Goal: Task Accomplishment & Management: Use online tool/utility

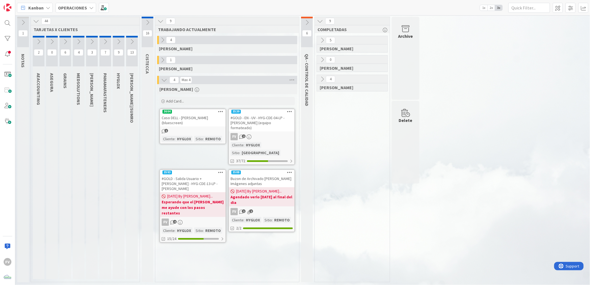
click at [396, 159] on div "Delete" at bounding box center [405, 142] width 28 height 83
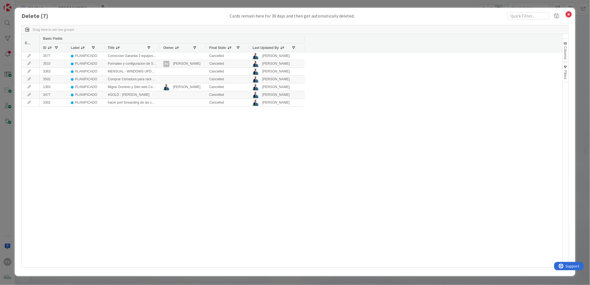
drag, startPoint x: 569, startPoint y: 16, endPoint x: 476, endPoint y: 132, distance: 148.4
click at [418, 132] on div "Delete ( 7 ) Cards remain here for 30 days and then get automatically deleted. …" at bounding box center [295, 142] width 560 height 268
drag, startPoint x: 476, startPoint y: 132, endPoint x: 462, endPoint y: 126, distance: 15.1
click at [418, 132] on div "3577 PLANIFICADO Correccion Garantia 2 equipos LEnovo Factura Adjunta Cancelled…" at bounding box center [301, 159] width 522 height 215
click at [160, 47] on div at bounding box center [160, 47] width 2 height 9
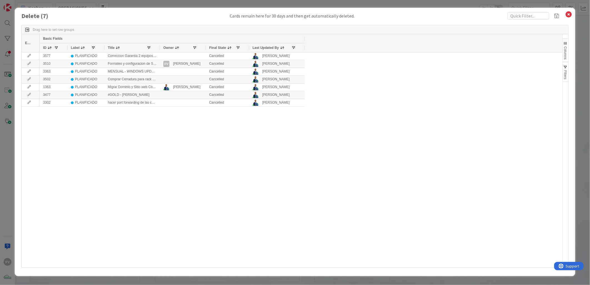
click at [160, 47] on div at bounding box center [160, 47] width 2 height 9
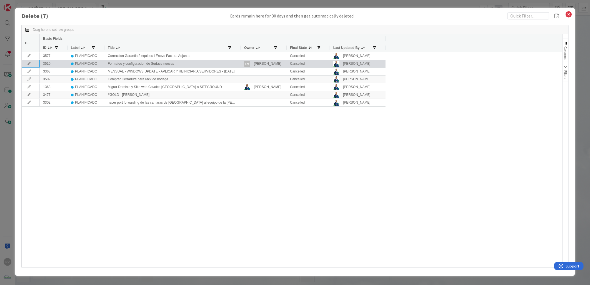
click at [29, 64] on icon at bounding box center [29, 63] width 8 height 3
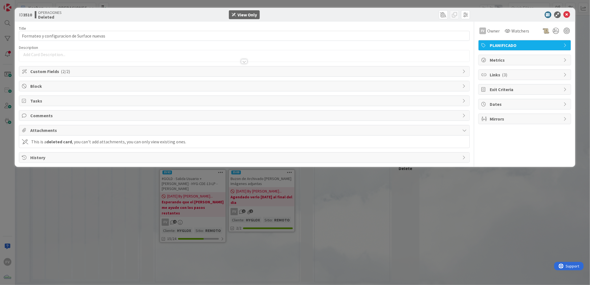
click at [75, 73] on span "Custom Fields ( 2/2 )" at bounding box center [244, 71] width 429 height 7
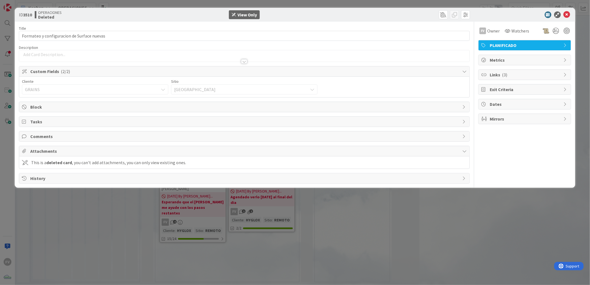
click at [99, 76] on div "Custom Fields ( 2/2 )" at bounding box center [244, 71] width 450 height 10
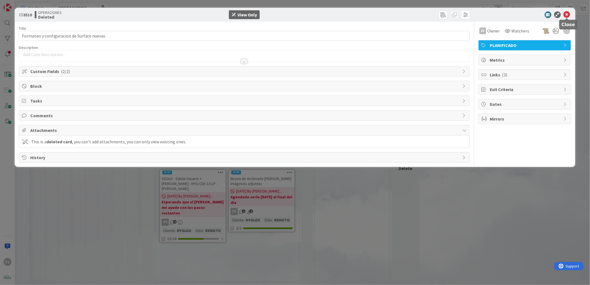
click at [418, 14] on div at bounding box center [522, 14] width 98 height 7
drag, startPoint x: 568, startPoint y: 15, endPoint x: 559, endPoint y: 26, distance: 14.0
click at [418, 15] on icon at bounding box center [566, 14] width 7 height 7
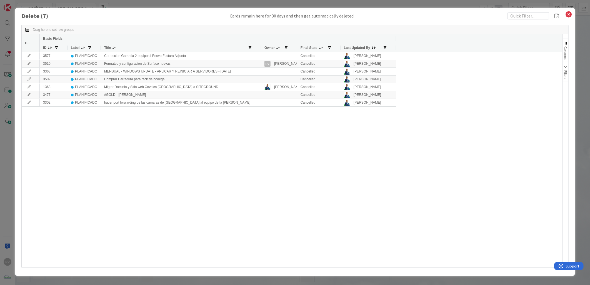
drag, startPoint x: 156, startPoint y: 47, endPoint x: 260, endPoint y: 54, distance: 104.9
click at [260, 54] on div "Edit Basic Fields ID Label Title Owner Final State Last Updated By 3577 PLANIFI…" at bounding box center [292, 150] width 541 height 233
click at [4, 56] on div "Delete ( 7 ) Cards remain here for 30 days and then get automatically deleted. …" at bounding box center [295, 142] width 590 height 285
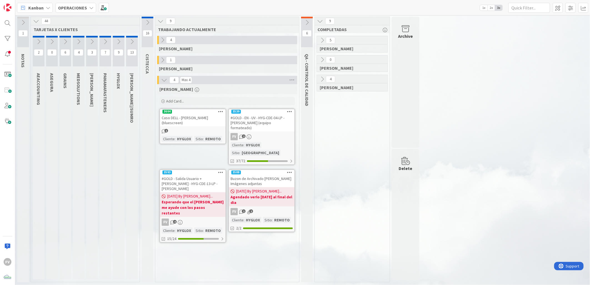
click at [321, 78] on icon at bounding box center [322, 79] width 6 height 6
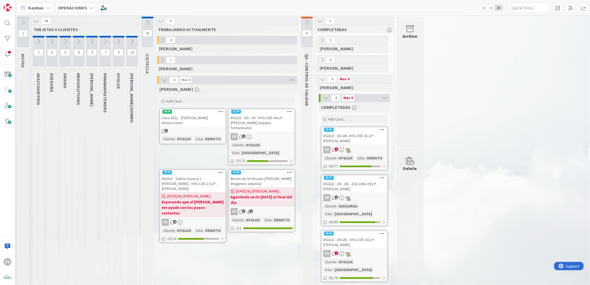
click at [321, 77] on icon at bounding box center [322, 79] width 6 height 6
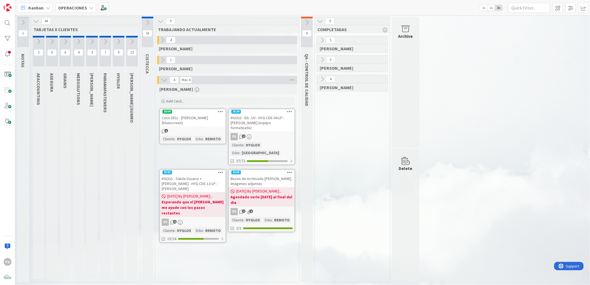
click at [306, 18] on button at bounding box center [307, 22] width 12 height 8
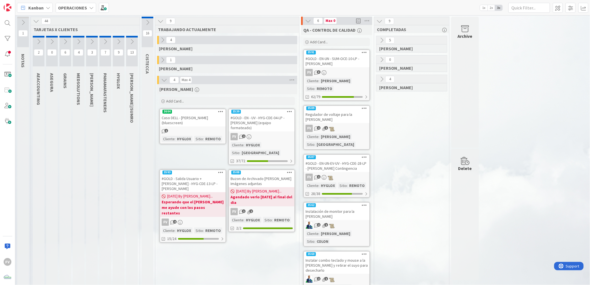
click at [309, 19] on icon at bounding box center [308, 21] width 6 height 6
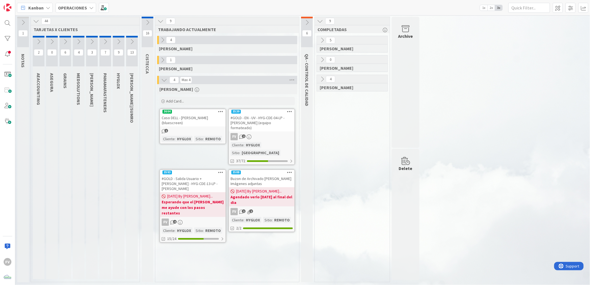
click at [37, 22] on icon at bounding box center [36, 21] width 6 height 6
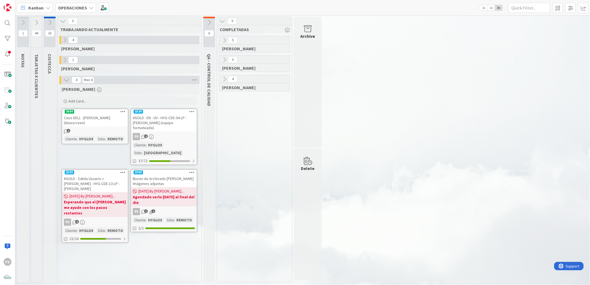
click at [35, 24] on icon at bounding box center [36, 22] width 6 height 6
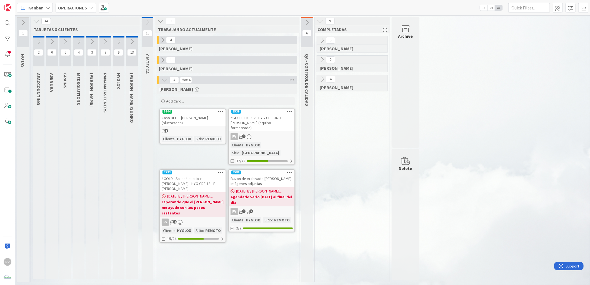
click at [74, 43] on button at bounding box center [79, 41] width 12 height 8
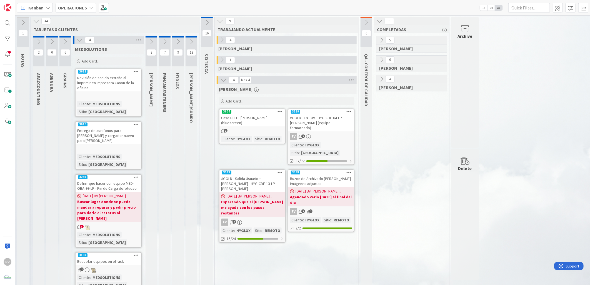
click at [107, 189] on span "[DATE] By [PERSON_NAME]..." at bounding box center [106, 196] width 46 height 6
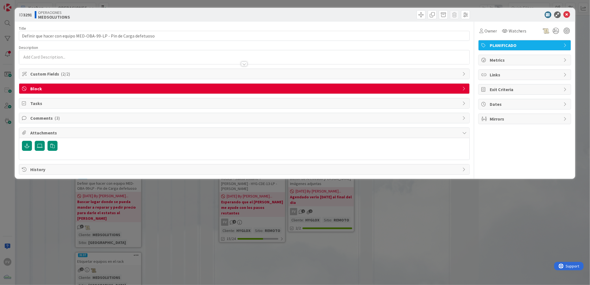
click at [49, 90] on span "Block" at bounding box center [244, 88] width 429 height 7
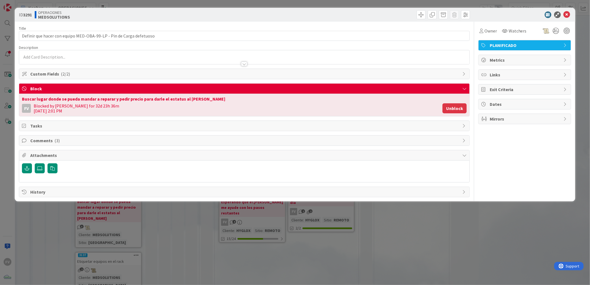
click at [418, 109] on button "Unblock" at bounding box center [454, 108] width 24 height 10
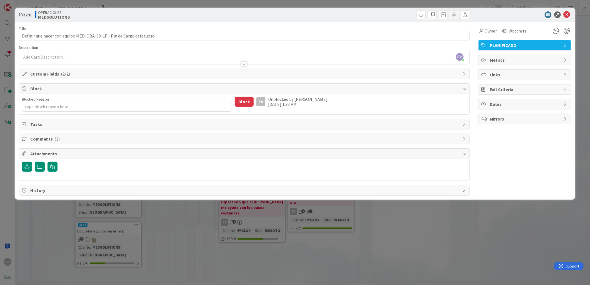
click at [73, 142] on span "Comments ( 3 )" at bounding box center [244, 138] width 429 height 7
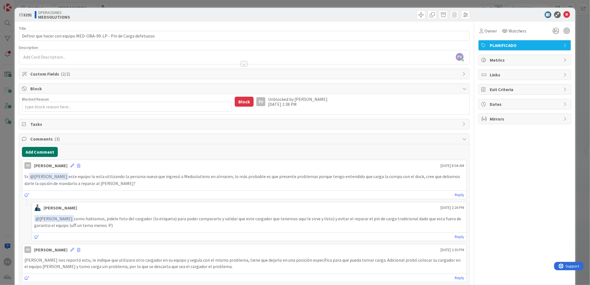
click at [50, 156] on button "Add Comment" at bounding box center [40, 152] width 36 height 10
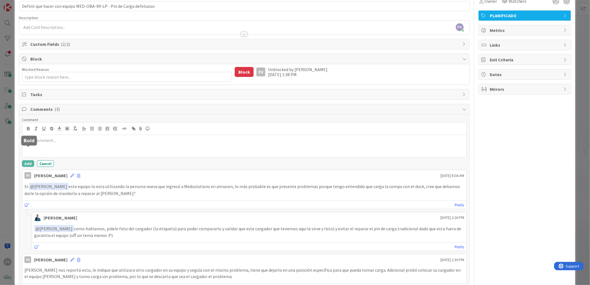
scroll to position [31, 0]
click at [418, 189] on div "Owner Watchers PLANIFICADO Metrics Links Exit Criteria Dates Mirrors" at bounding box center [524, 168] width 93 height 355
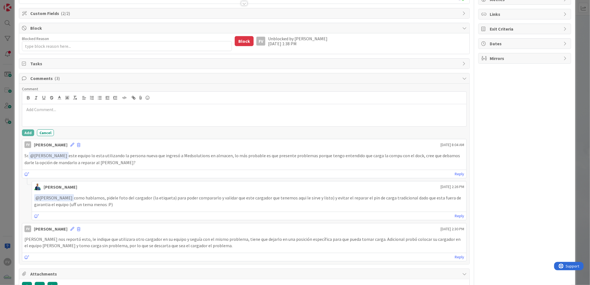
scroll to position [62, 0]
click at [13, 189] on div "ID 3291 OPERACIONES MEDSOLUTIONS Title 67 / 128 Definir que hacer con equipo ME…" at bounding box center [295, 142] width 590 height 285
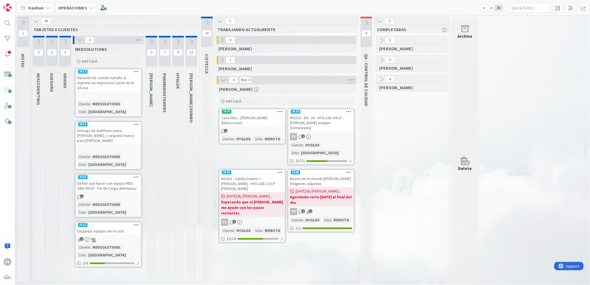
click at [79, 39] on icon at bounding box center [80, 40] width 6 height 6
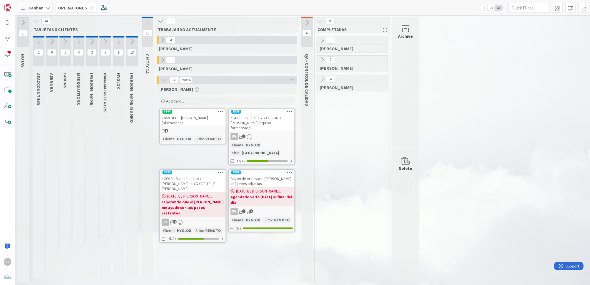
click at [117, 43] on icon at bounding box center [118, 42] width 6 height 6
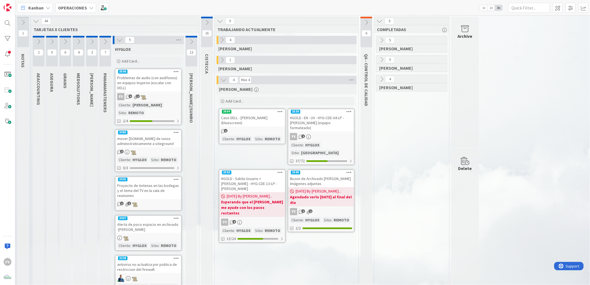
click at [120, 41] on icon at bounding box center [120, 40] width 6 height 6
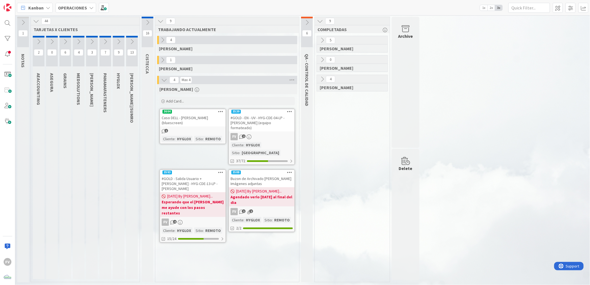
click at [115, 43] on button at bounding box center [119, 41] width 12 height 8
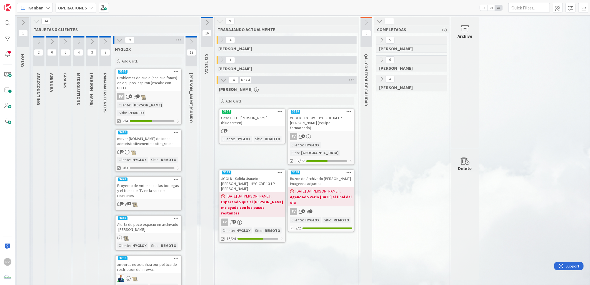
click at [89, 43] on icon at bounding box center [92, 42] width 6 height 6
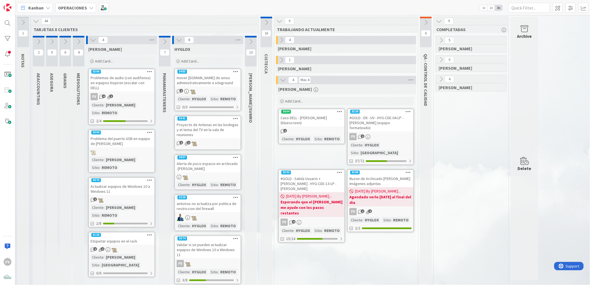
click at [92, 42] on icon at bounding box center [93, 40] width 6 height 6
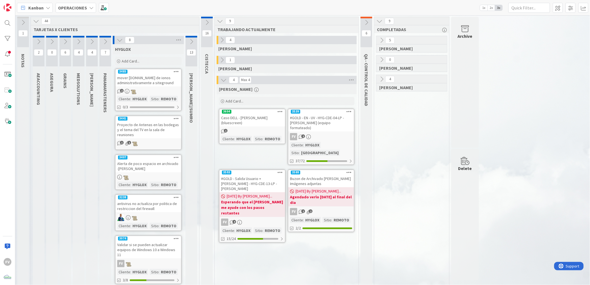
click at [118, 41] on icon at bounding box center [120, 40] width 6 height 6
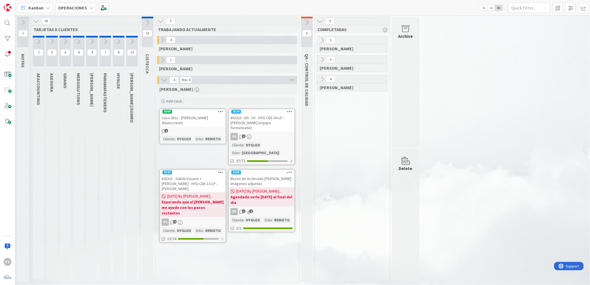
click at [271, 123] on div "#GOLD - EN - UV - HYG-CDE-04-LP - [PERSON_NAME] (equipo formateado)" at bounding box center [262, 122] width 66 height 17
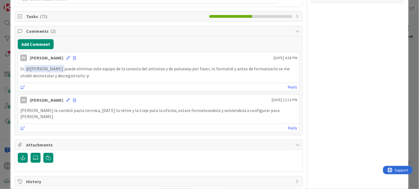
scroll to position [125, 0]
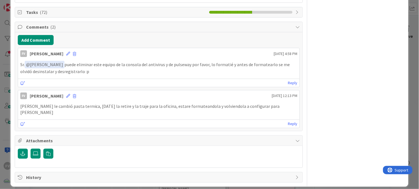
click at [64, 31] on div "Comments ( 2 )" at bounding box center [159, 27] width 288 height 10
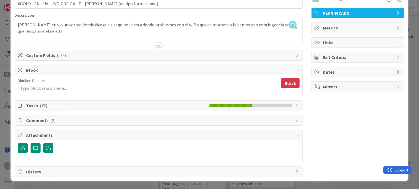
click at [57, 52] on span "( 2/2 )" at bounding box center [61, 55] width 9 height 6
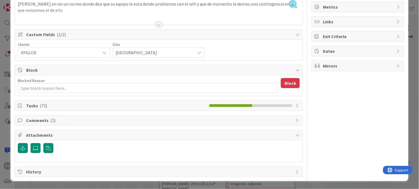
click at [57, 32] on span "( 2/2 )" at bounding box center [61, 35] width 9 height 6
type textarea "x"
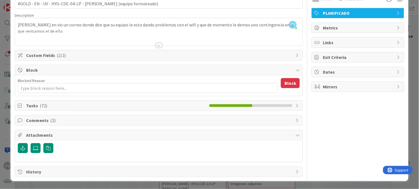
click at [45, 68] on span "Block" at bounding box center [159, 70] width 267 height 7
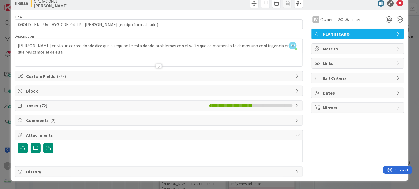
click at [43, 105] on span "( 72 )" at bounding box center [43, 106] width 7 height 6
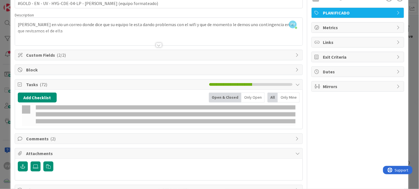
drag, startPoint x: 47, startPoint y: 103, endPoint x: 323, endPoint y: 92, distance: 276.5
click at [351, 118] on div "FV Owner Watchers PLANIFICADO Metrics Links Exit Criteria Dates Mirrors" at bounding box center [357, 92] width 93 height 206
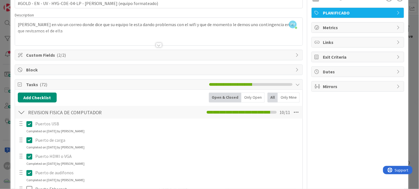
drag, startPoint x: 323, startPoint y: 92, endPoint x: 300, endPoint y: 18, distance: 77.8
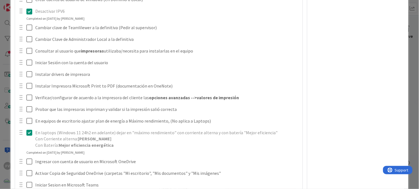
scroll to position [773, 0]
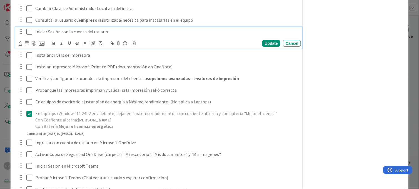
click at [29, 33] on icon at bounding box center [30, 31] width 8 height 7
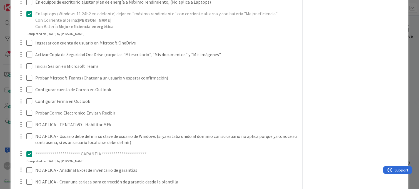
scroll to position [835, 0]
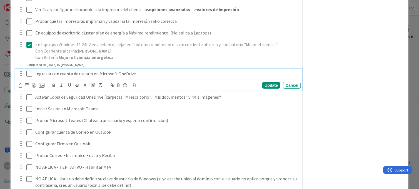
drag, startPoint x: 26, startPoint y: 72, endPoint x: 31, endPoint y: 74, distance: 5.0
click at [26, 71] on icon at bounding box center [30, 73] width 8 height 7
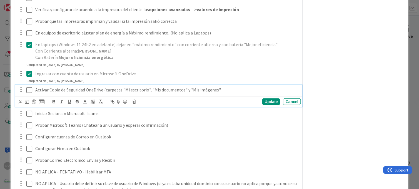
click at [29, 86] on button at bounding box center [29, 90] width 7 height 9
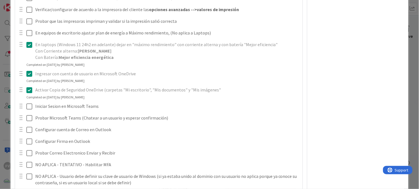
click at [30, 87] on icon at bounding box center [30, 90] width 8 height 7
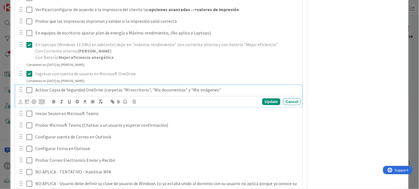
click at [30, 87] on icon at bounding box center [30, 90] width 8 height 7
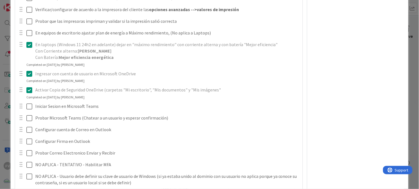
scroll to position [865, 0]
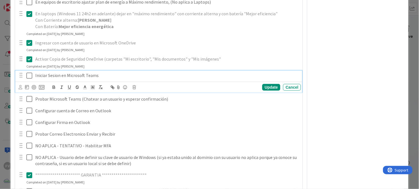
click at [29, 73] on icon at bounding box center [30, 75] width 8 height 7
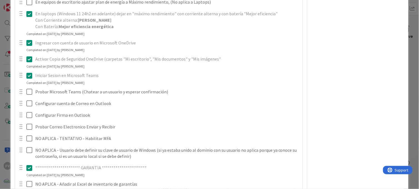
scroll to position [896, 0]
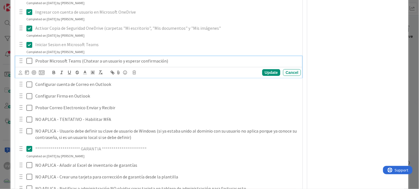
click at [29, 60] on icon at bounding box center [30, 60] width 8 height 7
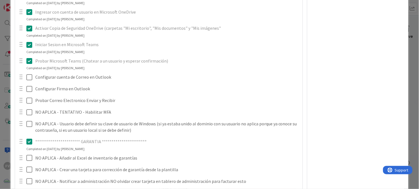
scroll to position [927, 0]
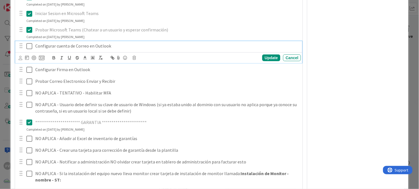
click at [31, 46] on icon at bounding box center [30, 46] width 8 height 7
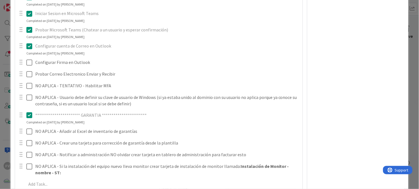
scroll to position [958, 0]
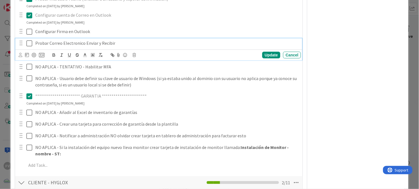
click at [31, 44] on icon at bounding box center [30, 43] width 8 height 7
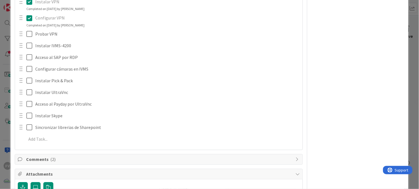
scroll to position [1112, 0]
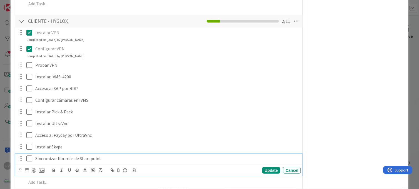
click at [28, 159] on icon at bounding box center [30, 158] width 8 height 7
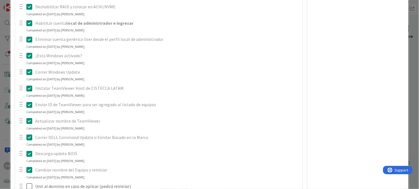
scroll to position [477, 0]
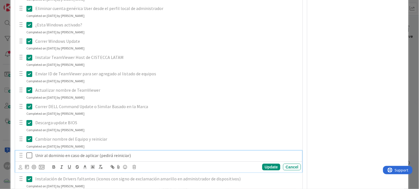
drag, startPoint x: 31, startPoint y: 154, endPoint x: 50, endPoint y: 142, distance: 23.1
click at [30, 154] on icon at bounding box center [30, 155] width 8 height 7
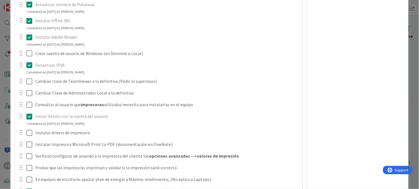
scroll to position [724, 0]
